Goal: Navigation & Orientation: Understand site structure

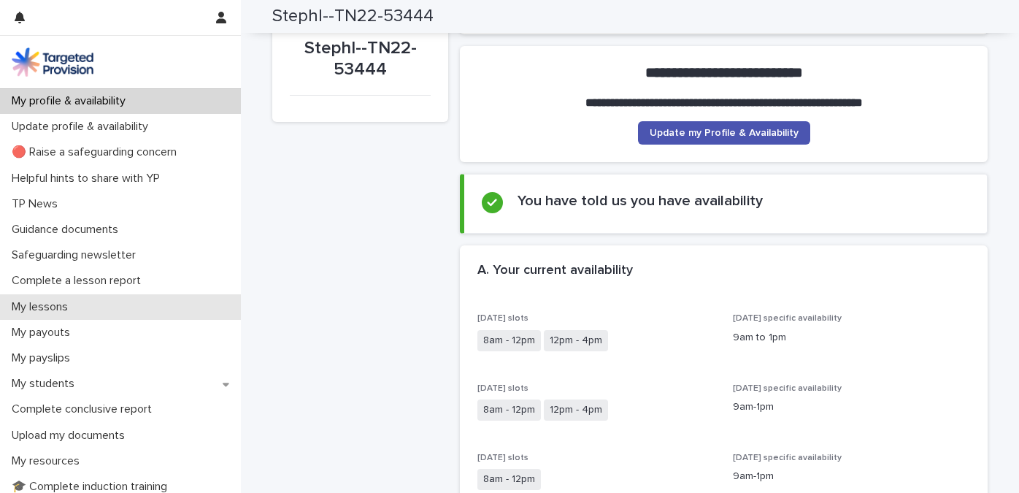
click at [52, 307] on p "My lessons" at bounding box center [43, 307] width 74 height 14
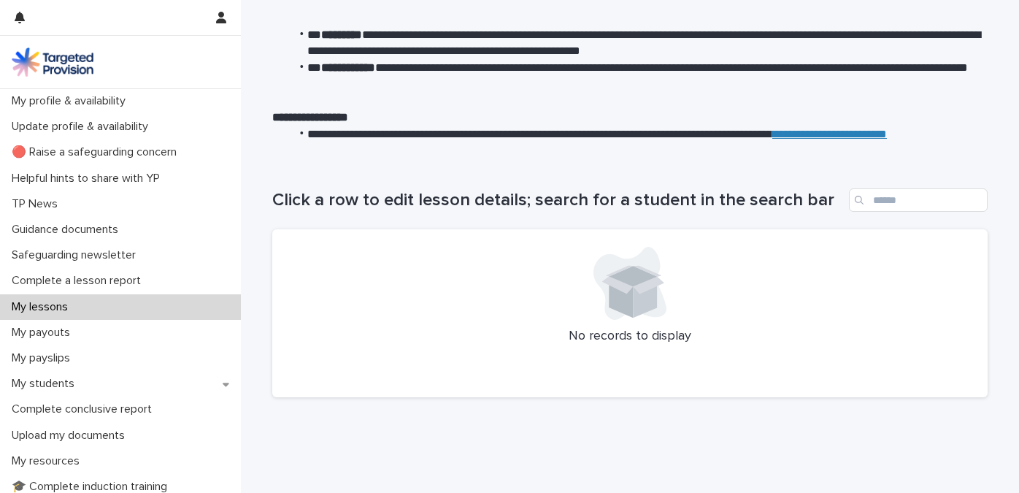
scroll to position [99, 0]
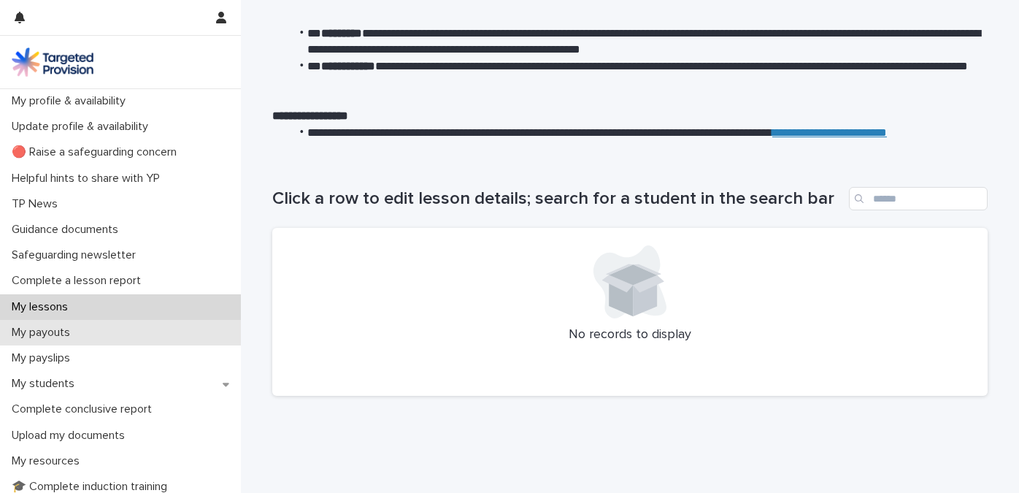
click at [59, 328] on p "My payouts" at bounding box center [44, 333] width 76 height 14
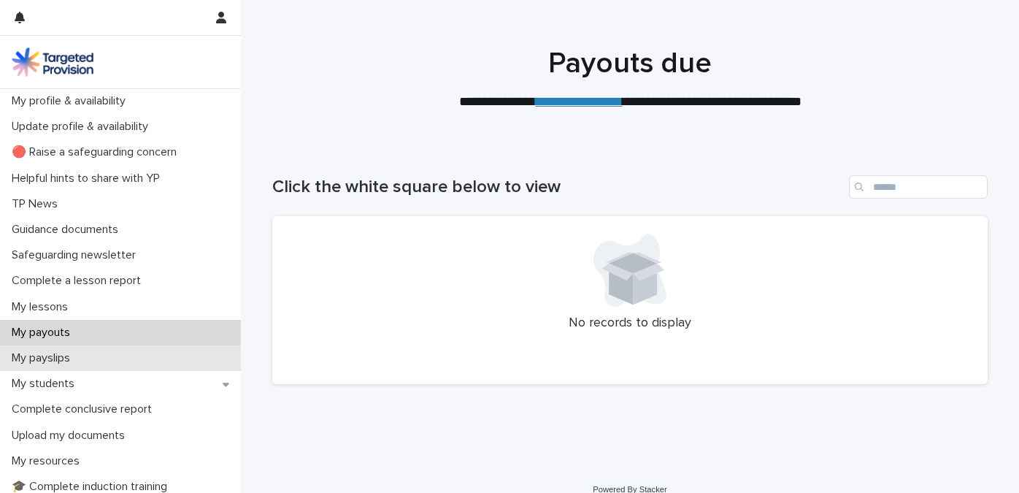
click at [50, 353] on p "My payslips" at bounding box center [44, 358] width 76 height 14
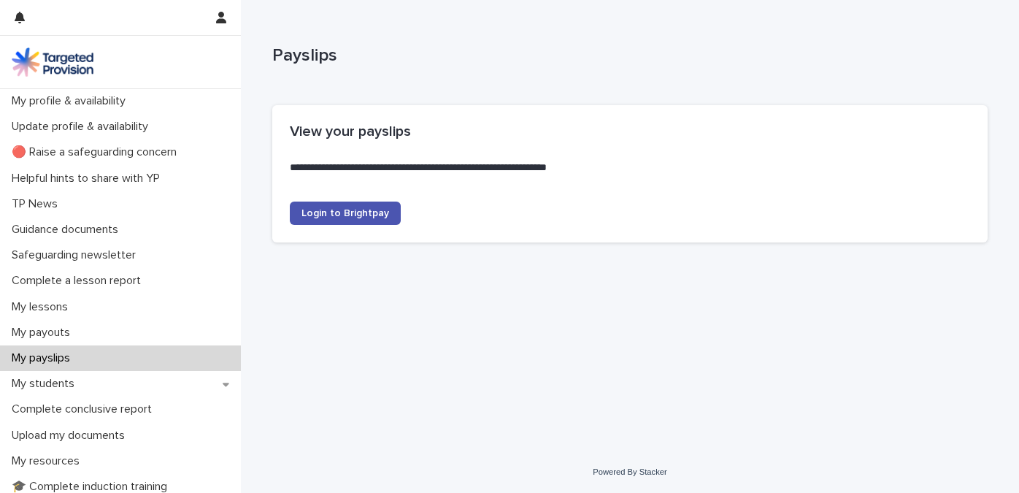
scroll to position [18, 0]
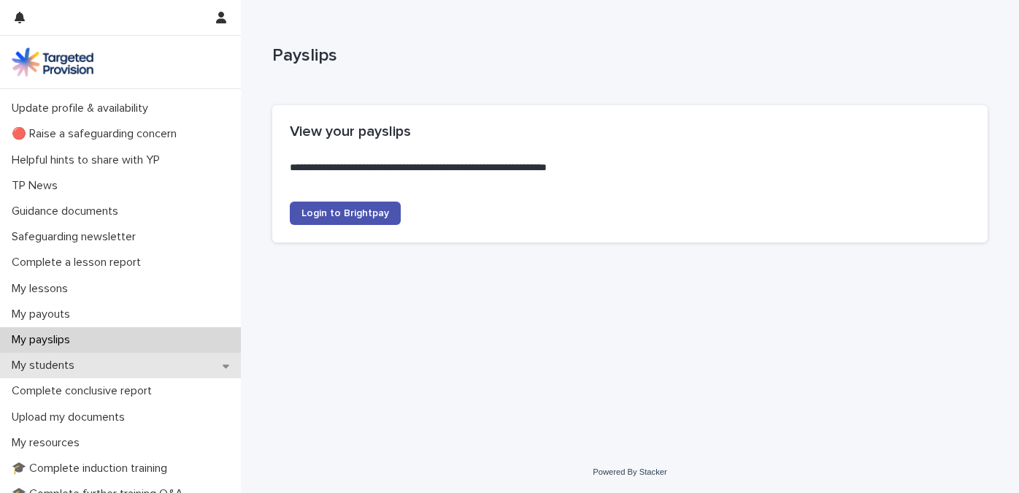
click at [46, 366] on p "My students" at bounding box center [46, 366] width 80 height 14
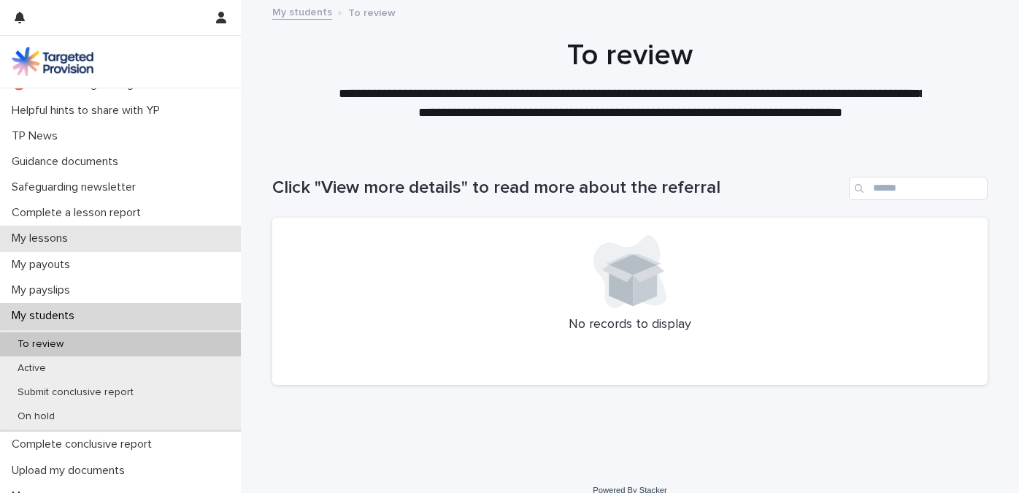
scroll to position [77, 0]
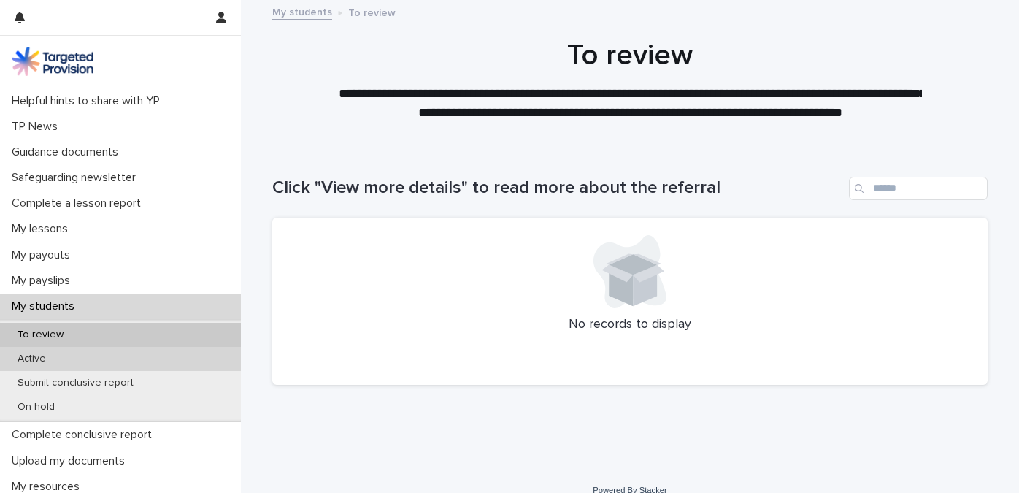
click at [48, 359] on p "Active" at bounding box center [32, 359] width 52 height 12
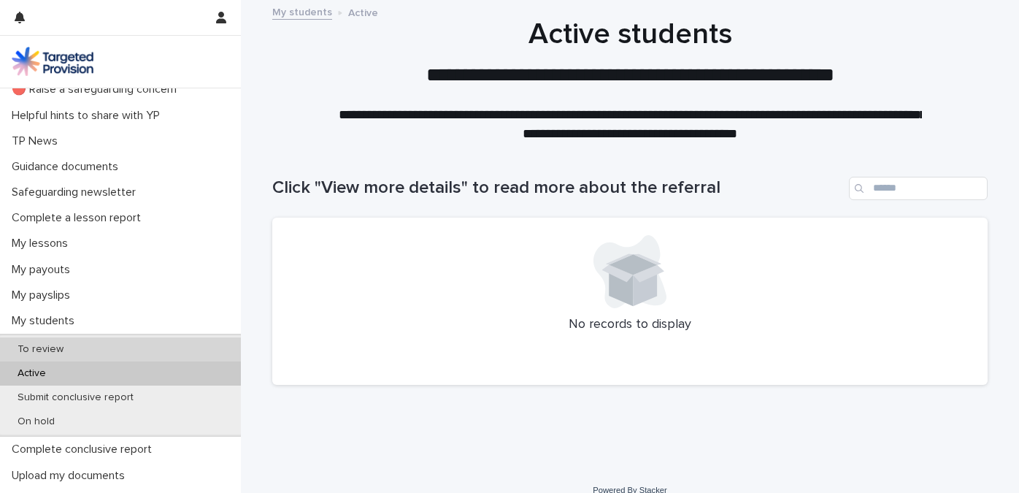
scroll to position [65, 0]
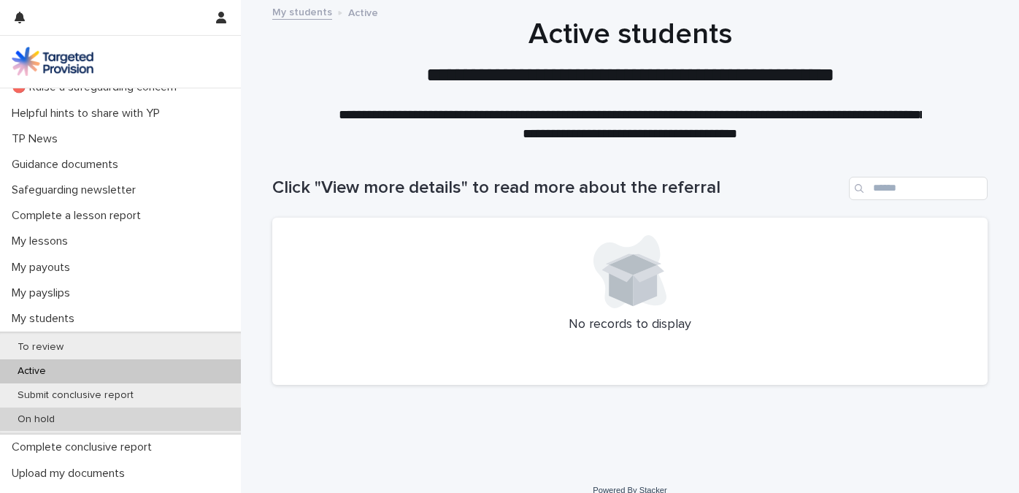
click at [34, 425] on div "On hold" at bounding box center [120, 420] width 241 height 24
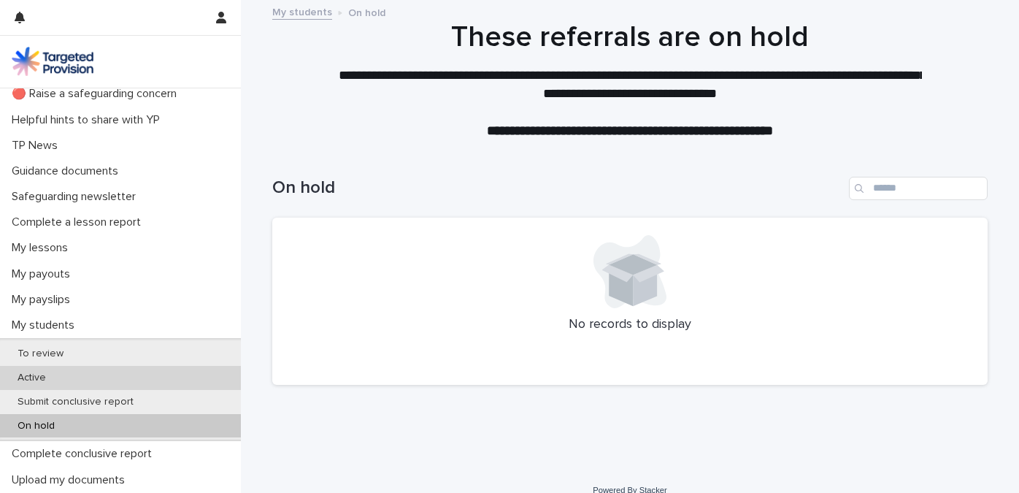
scroll to position [80, 0]
